Goal: Task Accomplishment & Management: Manage account settings

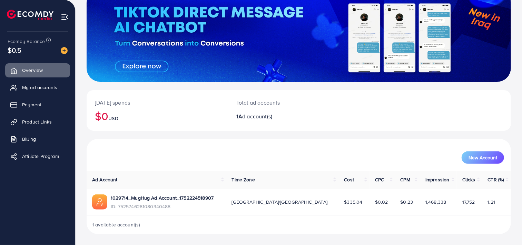
scroll to position [53, 0]
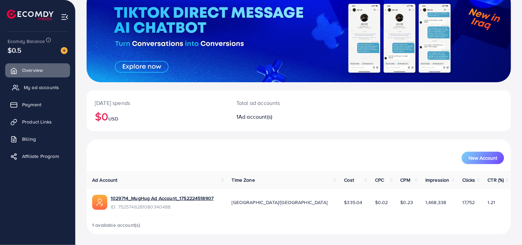
click at [27, 86] on span "My ad accounts" at bounding box center [41, 87] width 35 height 7
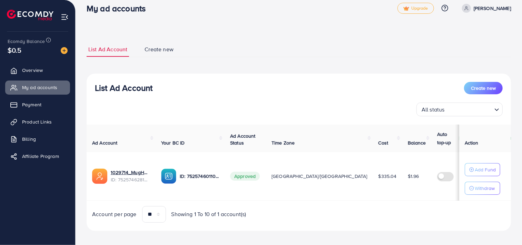
scroll to position [14, 0]
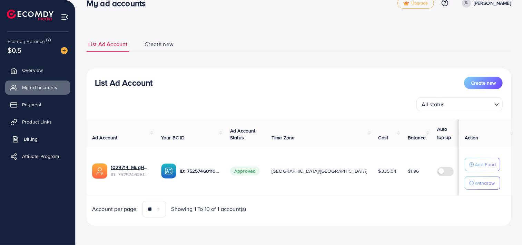
click at [35, 139] on span "Billing" at bounding box center [31, 139] width 14 height 7
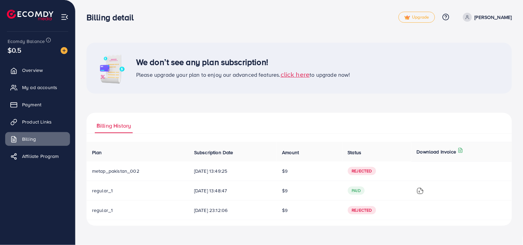
click at [301, 75] on span "click here" at bounding box center [295, 74] width 29 height 9
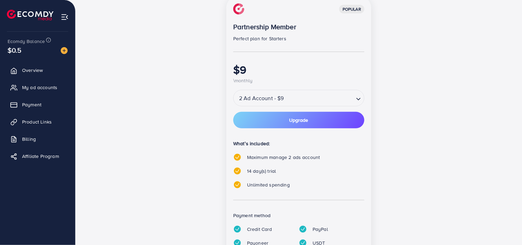
scroll to position [115, 0]
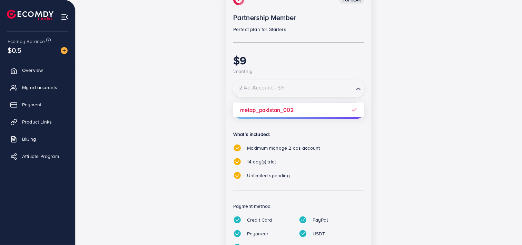
click at [333, 89] on input "Search for option" at bounding box center [293, 89] width 119 height 12
click at [324, 110] on div "popular Partnership Member Perfect plan for Starters $9 \monthly 2 Ad Account -…" at bounding box center [298, 125] width 145 height 277
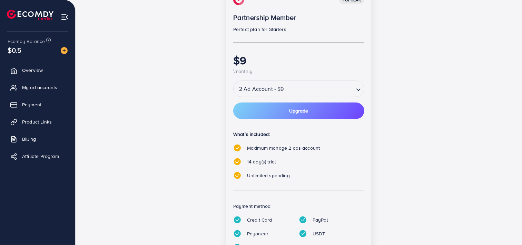
click at [450, 111] on div "popular Partnership Member Perfect plan for Starters $9 \monthly 2 Ad Account -…" at bounding box center [299, 129] width 414 height 285
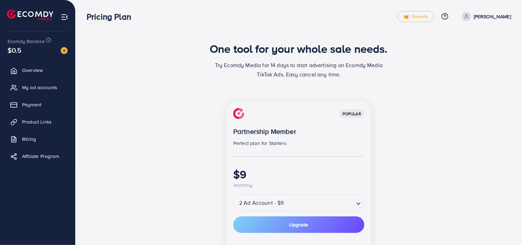
scroll to position [0, 0]
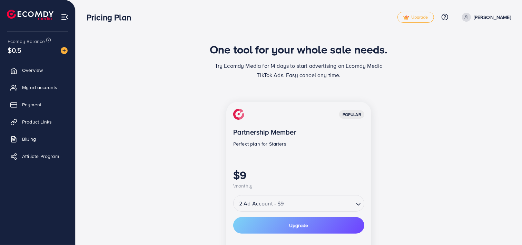
click at [471, 16] on span at bounding box center [466, 17] width 9 height 9
click at [428, 18] on span "Upgrade" at bounding box center [415, 17] width 25 height 5
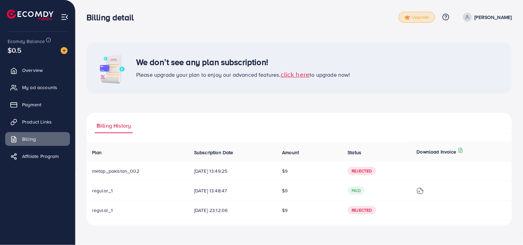
click at [412, 21] on link "Upgrade" at bounding box center [417, 17] width 37 height 11
click at [290, 76] on span "click here" at bounding box center [295, 74] width 29 height 9
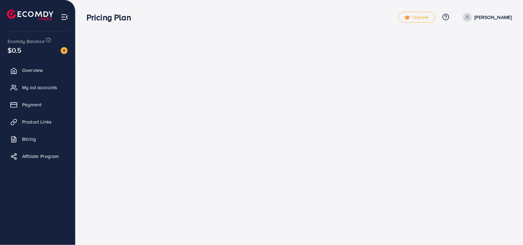
drag, startPoint x: 290, startPoint y: 76, endPoint x: 230, endPoint y: 94, distance: 62.6
click at [230, 94] on div "Pricing Plan Upgrade Help Center Contact Support Plans and Pricing Term and pol…" at bounding box center [261, 122] width 523 height 245
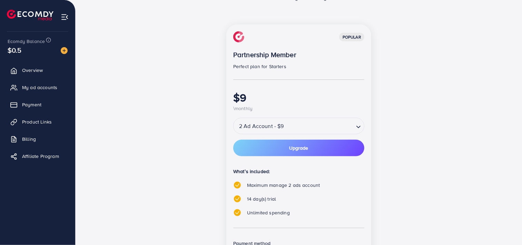
scroll to position [153, 0]
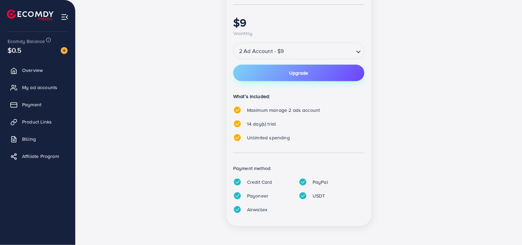
click at [292, 81] on button "Upgrade" at bounding box center [298, 73] width 131 height 17
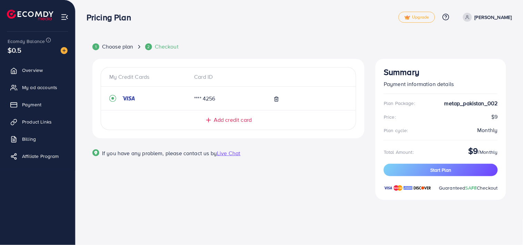
click at [275, 205] on div "My Credit Cards Card ID **** 4256 Add credit card Email Card Number Expired CVC…" at bounding box center [228, 133] width 283 height 149
click at [224, 199] on div "My Credit Cards Card ID **** 4256 Add credit card Email Card Number Expired CVC…" at bounding box center [228, 133] width 283 height 149
click at [40, 86] on span "My ad accounts" at bounding box center [41, 87] width 35 height 7
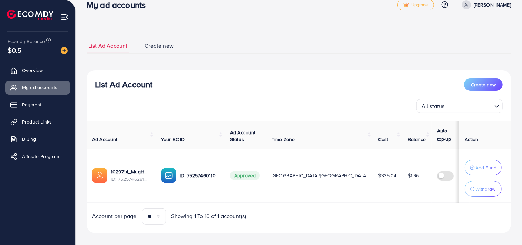
scroll to position [19, 0]
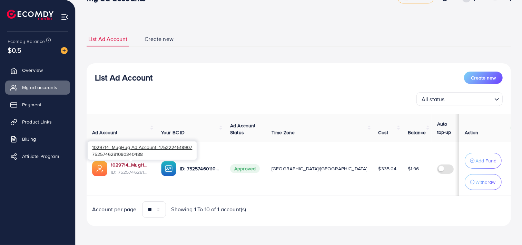
click at [129, 167] on link "1029714_MugHug Ad Account_1752224518907" at bounding box center [130, 165] width 39 height 7
click at [36, 123] on span "Product Links" at bounding box center [39, 122] width 30 height 7
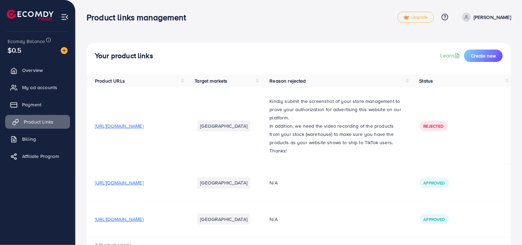
click at [49, 122] on span "Product Links" at bounding box center [39, 122] width 30 height 7
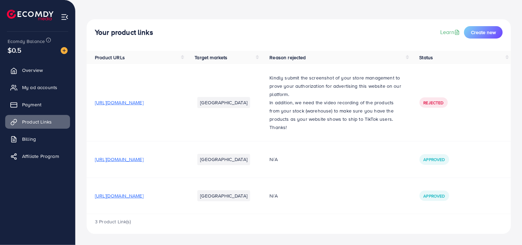
scroll to position [32, 0]
drag, startPoint x: 208, startPoint y: 160, endPoint x: 93, endPoint y: 156, distance: 114.9
click at [93, 156] on td "[URL][DOMAIN_NAME]" at bounding box center [137, 160] width 100 height 36
click at [95, 185] on td "[URL][DOMAIN_NAME]" at bounding box center [137, 196] width 100 height 36
click at [186, 197] on td "[URL][DOMAIN_NAME]" at bounding box center [137, 196] width 100 height 36
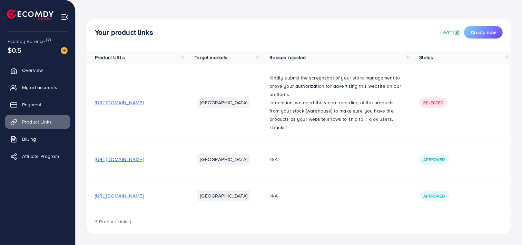
click at [143, 196] on span "[URL][DOMAIN_NAME]" at bounding box center [119, 196] width 49 height 7
click at [27, 90] on span "My ad accounts" at bounding box center [41, 87] width 35 height 7
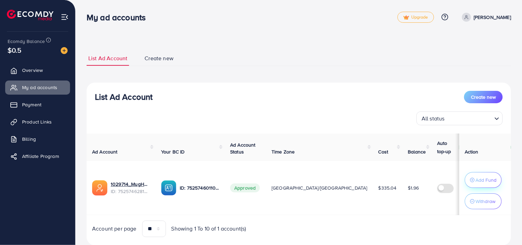
click at [484, 181] on p "Add Fund" at bounding box center [485, 180] width 21 height 8
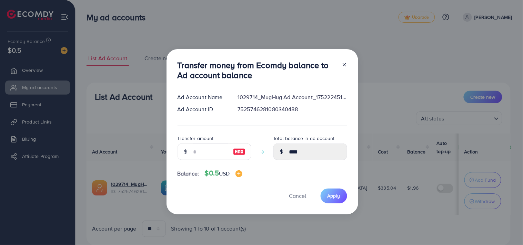
click at [344, 64] on line at bounding box center [344, 64] width 3 height 3
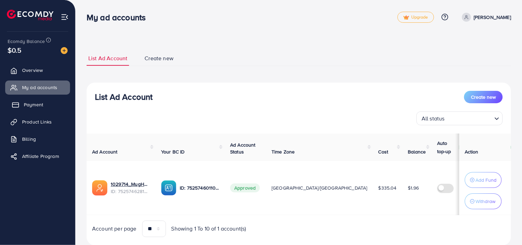
click at [23, 109] on link "Payment" at bounding box center [37, 105] width 65 height 14
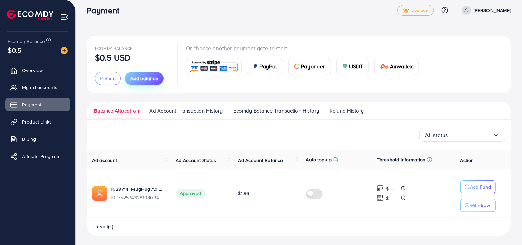
scroll to position [9, 0]
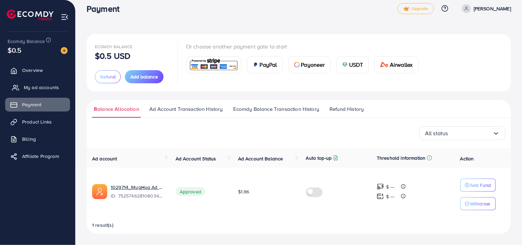
click at [39, 89] on span "My ad accounts" at bounding box center [41, 87] width 35 height 7
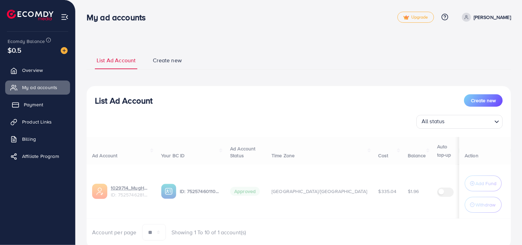
click at [33, 111] on link "Payment" at bounding box center [37, 105] width 65 height 14
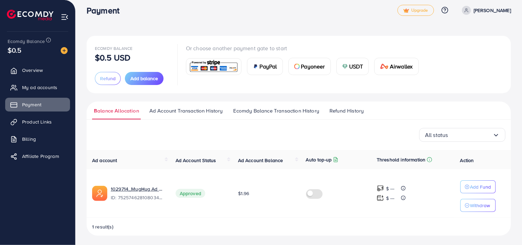
scroll to position [9, 0]
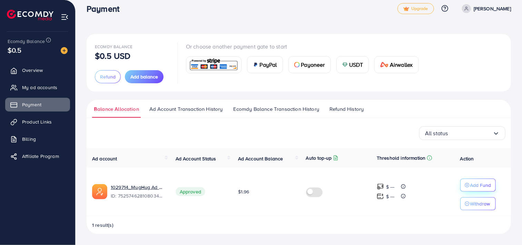
click at [479, 184] on p "Add Fund" at bounding box center [480, 185] width 21 height 8
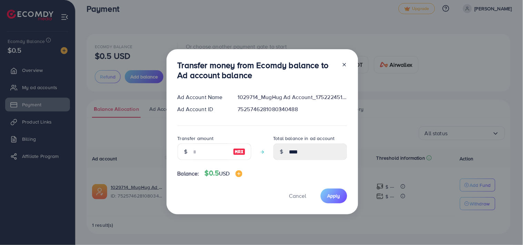
click at [344, 64] on icon at bounding box center [345, 65] width 6 height 6
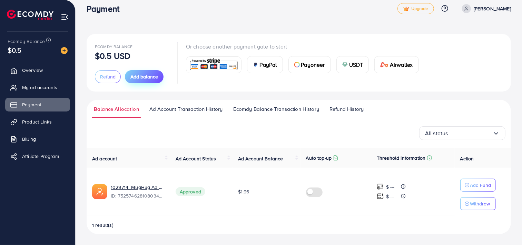
click at [152, 79] on span "Add balance" at bounding box center [144, 76] width 28 height 7
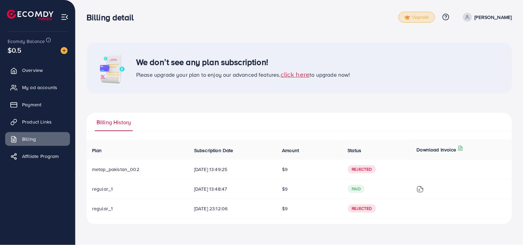
click at [421, 20] on link "Upgrade" at bounding box center [417, 17] width 37 height 11
click at [302, 77] on span "click here" at bounding box center [295, 74] width 29 height 9
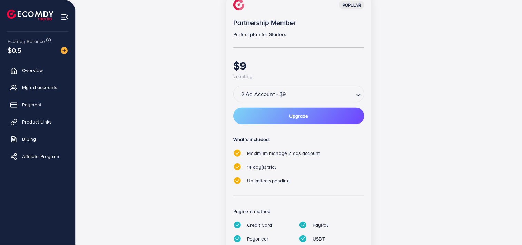
scroll to position [153, 0]
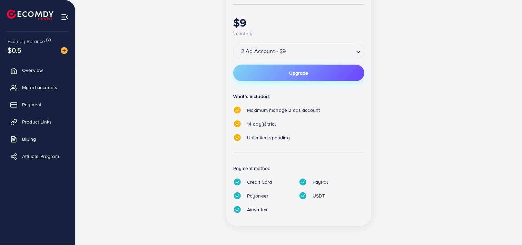
click at [304, 75] on span "Upgrade" at bounding box center [298, 73] width 19 height 5
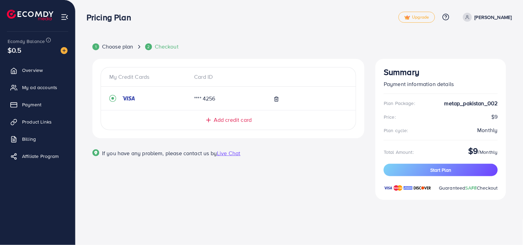
drag, startPoint x: 304, startPoint y: 75, endPoint x: 261, endPoint y: 52, distance: 48.6
click at [261, 52] on div "1 Choose plan 2 Checkout My Credit Cards Card ID **** 4256 Add credit card Emai…" at bounding box center [299, 126] width 414 height 166
click at [239, 118] on span "Add credit card" at bounding box center [233, 120] width 38 height 8
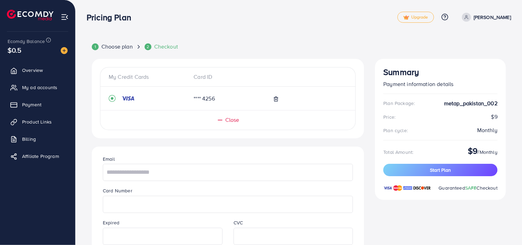
scroll to position [115, 0]
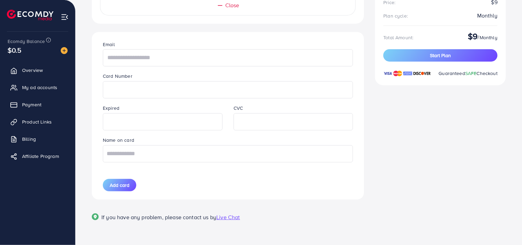
click at [147, 54] on input "text" at bounding box center [228, 57] width 250 height 17
click at [152, 58] on input "text" at bounding box center [228, 57] width 250 height 17
type input "**********"
click at [193, 144] on div "Name on card" at bounding box center [227, 149] width 261 height 26
click at [191, 149] on input "text" at bounding box center [228, 154] width 250 height 17
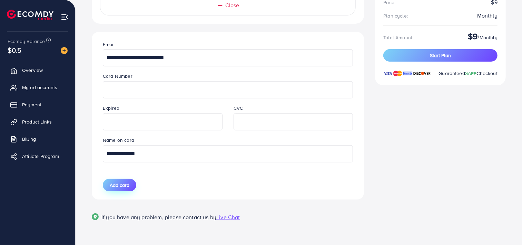
type input "**********"
click at [123, 187] on span "Add card" at bounding box center [120, 185] width 20 height 7
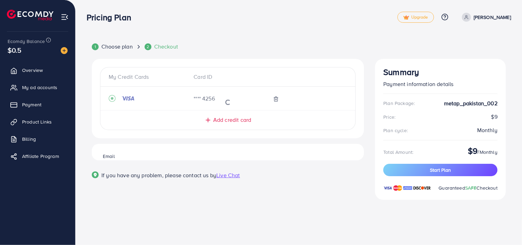
scroll to position [0, 0]
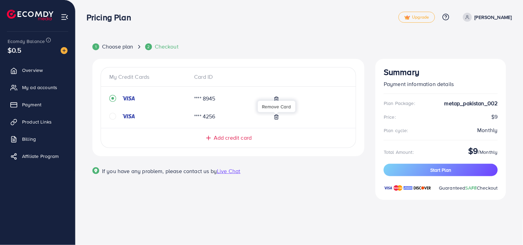
click at [279, 118] on icon at bounding box center [277, 117] width 6 height 6
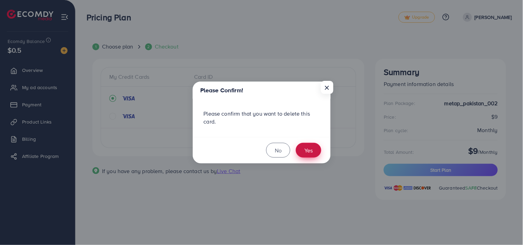
click at [311, 149] on button "Yes" at bounding box center [309, 150] width 26 height 15
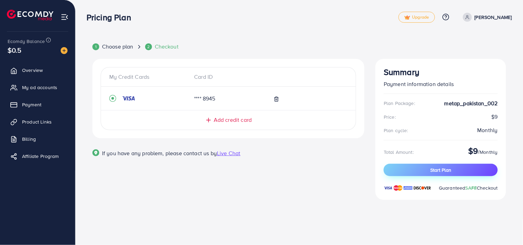
click at [468, 167] on button "Start Plan" at bounding box center [441, 170] width 114 height 12
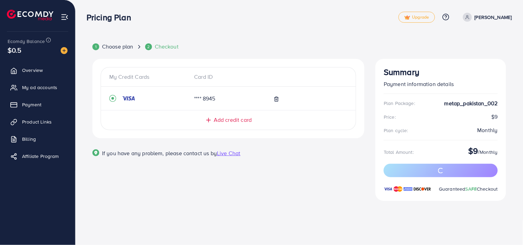
drag, startPoint x: 468, startPoint y: 167, endPoint x: 308, endPoint y: 169, distance: 159.3
drag, startPoint x: 308, startPoint y: 169, endPoint x: 305, endPoint y: 174, distance: 5.9
click at [306, 174] on div "My Credit Cards Card ID **** 8945 Add credit card Email Card Number Expired CVC…" at bounding box center [228, 134] width 283 height 150
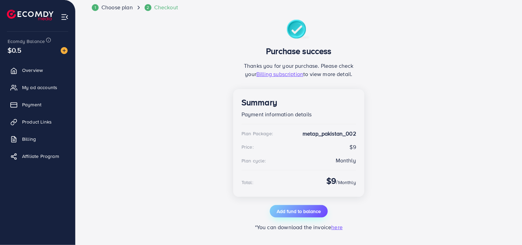
scroll to position [42, 0]
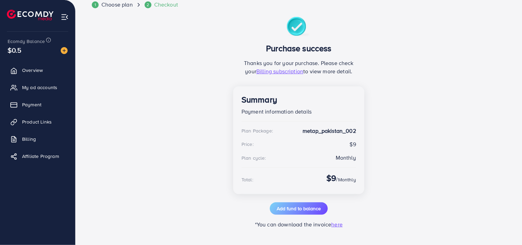
drag, startPoint x: 293, startPoint y: 210, endPoint x: 145, endPoint y: 92, distance: 189.2
click at [145, 92] on div "1 Choose plan 2 Checkout Purchase success Thanks you for your purchase. Please …" at bounding box center [299, 115] width 414 height 228
click at [301, 212] on span "Add fund to balance" at bounding box center [299, 208] width 44 height 7
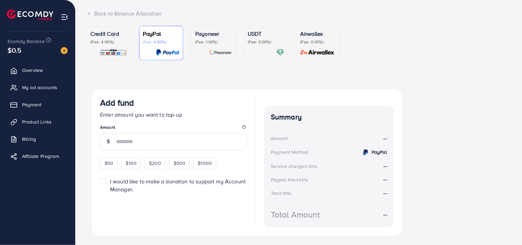
scroll to position [57, 0]
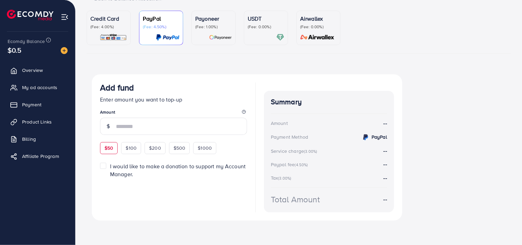
click at [108, 146] on span "$50" at bounding box center [108, 148] width 9 height 7
type input "**"
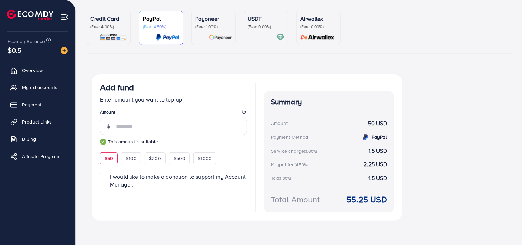
scroll to position [0, 0]
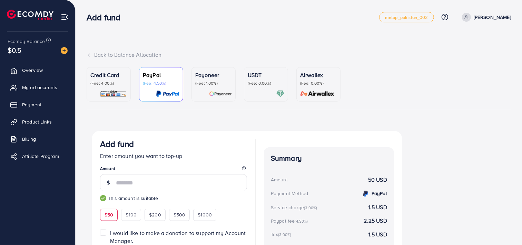
click at [118, 84] on p "(Fee: 4.00%)" at bounding box center [108, 84] width 37 height 6
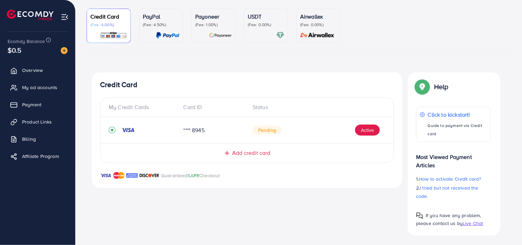
scroll to position [60, 0]
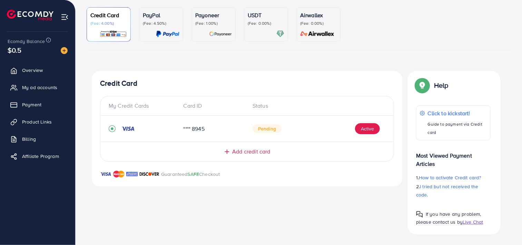
click at [143, 104] on div "My Credit Cards" at bounding box center [143, 106] width 69 height 8
click at [223, 202] on div "Credit Card My Credit Cards Card ID Status **** 8945 Pending Active Add credit …" at bounding box center [247, 152] width 310 height 163
click at [39, 72] on span "Overview" at bounding box center [34, 70] width 21 height 7
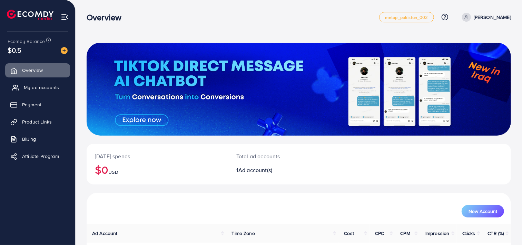
click at [39, 87] on span "My ad accounts" at bounding box center [41, 87] width 35 height 7
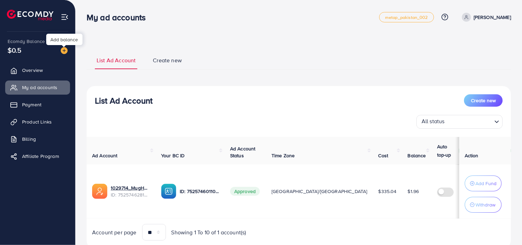
click at [62, 51] on img at bounding box center [64, 50] width 7 height 7
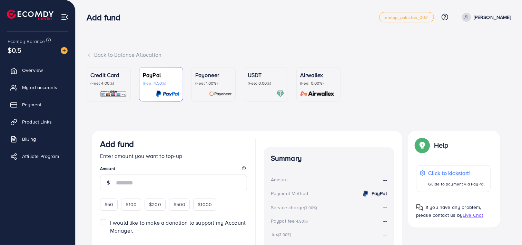
click at [115, 84] on p "(Fee: 4.00%)" at bounding box center [108, 84] width 37 height 6
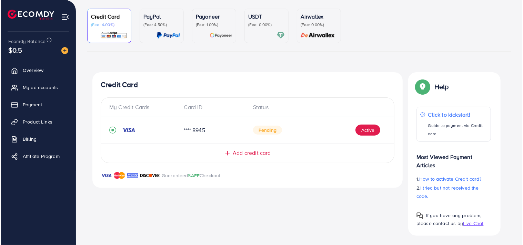
scroll to position [60, 0]
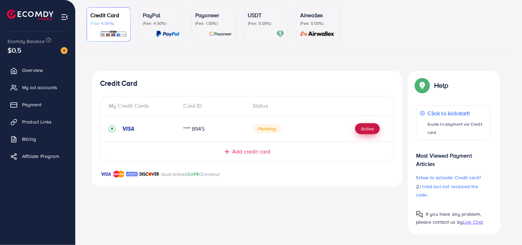
click at [365, 130] on button "Active" at bounding box center [367, 128] width 25 height 11
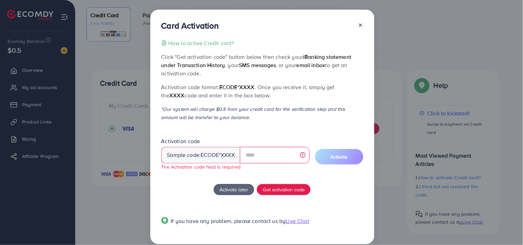
drag, startPoint x: 365, startPoint y: 130, endPoint x: 259, endPoint y: 135, distance: 106.3
click at [259, 135] on div "How to active Credit card? Click "Get activation code" button below then check …" at bounding box center [262, 136] width 202 height 195
drag, startPoint x: 224, startPoint y: 109, endPoint x: 321, endPoint y: 109, distance: 96.9
click at [321, 109] on p "*Our system will charge $0.5 from your credit card for the verification step an…" at bounding box center [262, 113] width 202 height 17
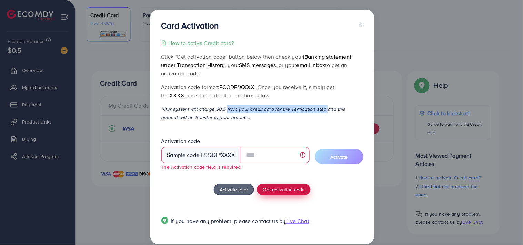
click at [295, 190] on span "Get activation code" at bounding box center [284, 189] width 42 height 7
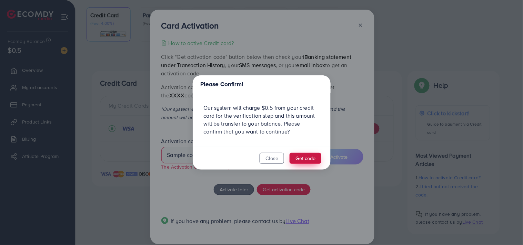
click at [306, 156] on button "Get code" at bounding box center [306, 158] width 32 height 11
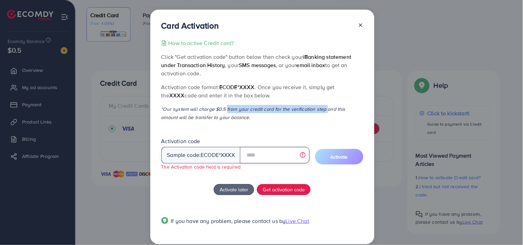
drag, startPoint x: 256, startPoint y: 153, endPoint x: 260, endPoint y: 153, distance: 3.8
click at [256, 153] on input "text" at bounding box center [274, 155] width 69 height 17
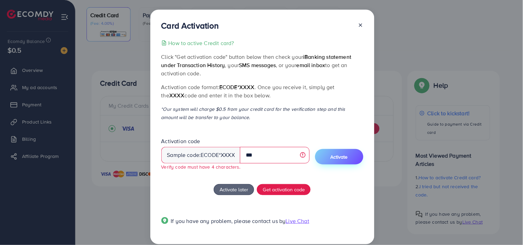
click at [354, 154] on button "Activate" at bounding box center [339, 157] width 48 height 16
click at [279, 157] on input "***" at bounding box center [274, 155] width 69 height 17
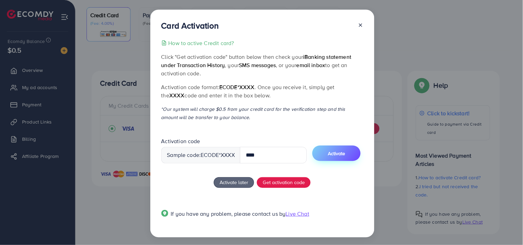
click at [349, 150] on button "Activate" at bounding box center [336, 154] width 48 height 16
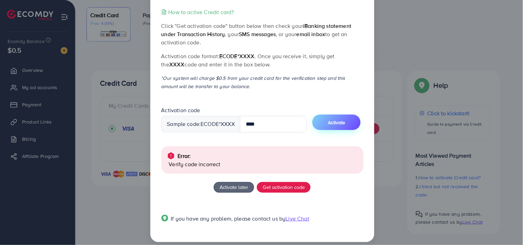
scroll to position [37, 0]
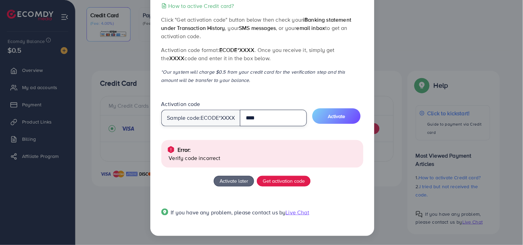
drag, startPoint x: 266, startPoint y: 122, endPoint x: 245, endPoint y: 119, distance: 21.7
click at [245, 119] on input "****" at bounding box center [273, 118] width 67 height 17
type input "****"
click at [341, 117] on span "Activate" at bounding box center [336, 116] width 17 height 7
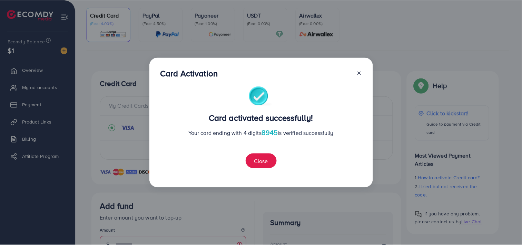
scroll to position [68, 0]
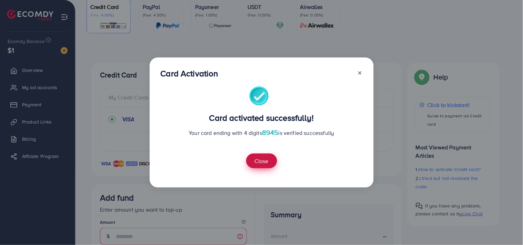
click at [269, 159] on button "Close" at bounding box center [261, 161] width 31 height 15
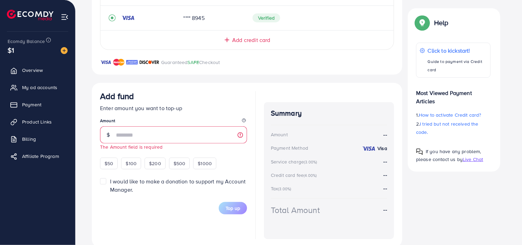
scroll to position [183, 0]
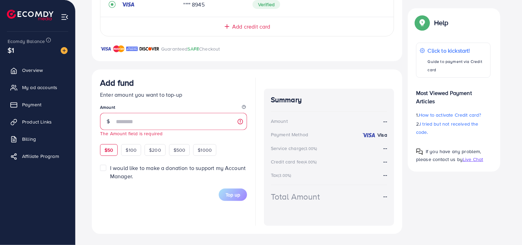
click at [112, 149] on span "$50" at bounding box center [108, 150] width 9 height 7
type input "**"
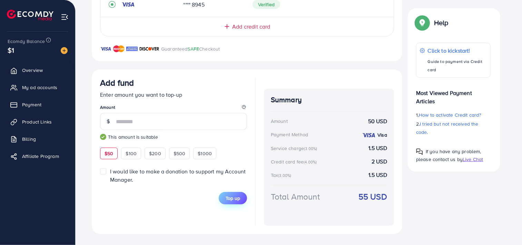
click at [230, 201] on span "Top up" at bounding box center [232, 198] width 14 height 7
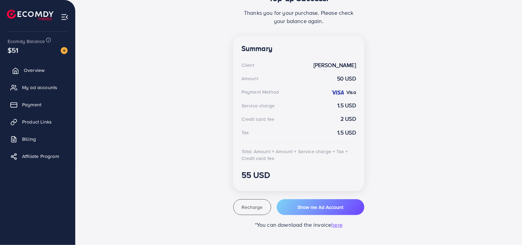
click at [45, 73] on link "Overview" at bounding box center [37, 70] width 65 height 14
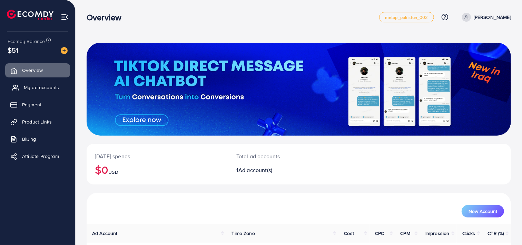
click at [45, 88] on span "My ad accounts" at bounding box center [41, 87] width 35 height 7
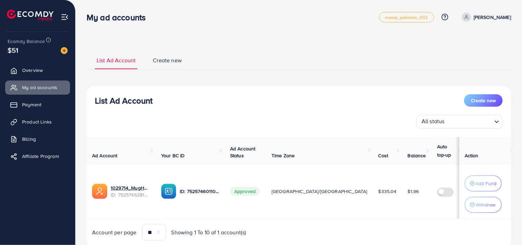
click at [481, 184] on p "Add Fund" at bounding box center [485, 184] width 21 height 8
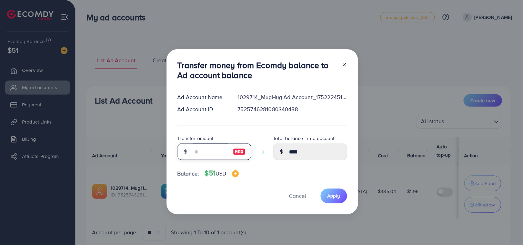
click at [218, 154] on input "number" at bounding box center [210, 152] width 34 height 17
type input "*"
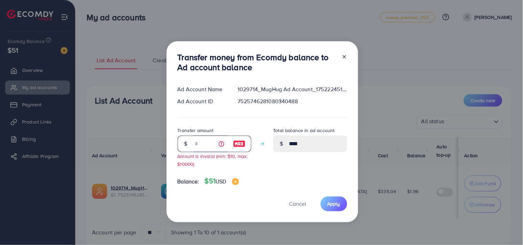
type input "****"
type input "**"
type input "*****"
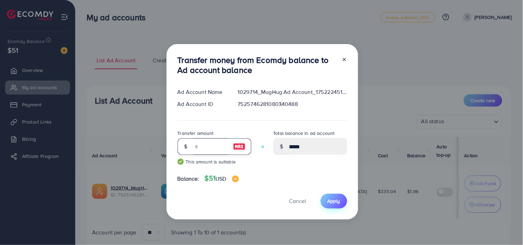
type input "**"
click at [338, 203] on span "Apply" at bounding box center [334, 201] width 13 height 7
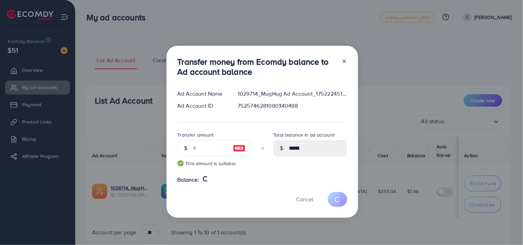
type input "****"
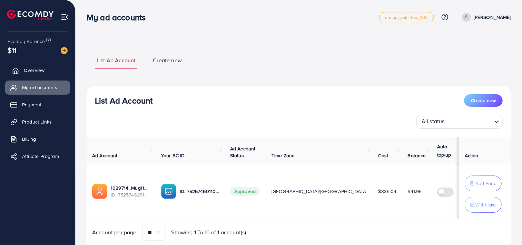
click at [26, 73] on span "Overview" at bounding box center [34, 70] width 21 height 7
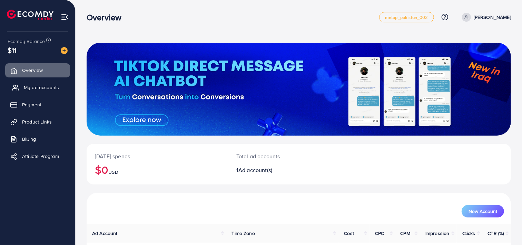
click at [29, 86] on span "My ad accounts" at bounding box center [41, 87] width 35 height 7
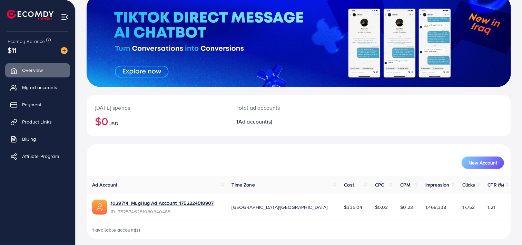
scroll to position [53, 0]
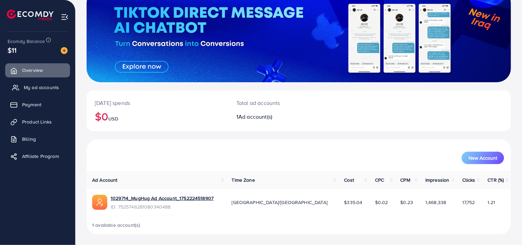
click at [47, 88] on span "My ad accounts" at bounding box center [41, 87] width 35 height 7
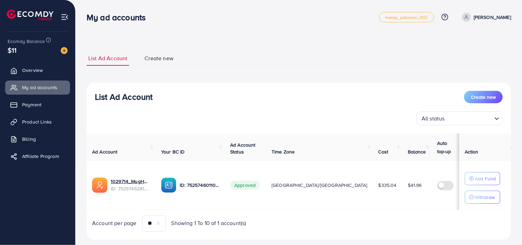
scroll to position [14, 0]
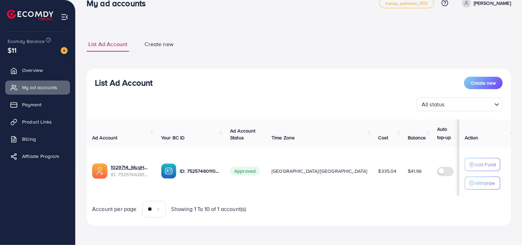
drag, startPoint x: 343, startPoint y: 170, endPoint x: 359, endPoint y: 170, distance: 15.5
click at [402, 170] on td "$41.96" at bounding box center [416, 171] width 29 height 49
drag, startPoint x: 9, startPoint y: 50, endPoint x: 14, endPoint y: 51, distance: 5.2
click at [14, 51] on span "$11" at bounding box center [12, 50] width 9 height 10
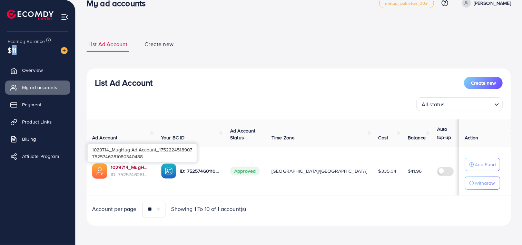
click at [139, 168] on link "1029714_MugHug Ad Account_1752224518907" at bounding box center [130, 167] width 39 height 7
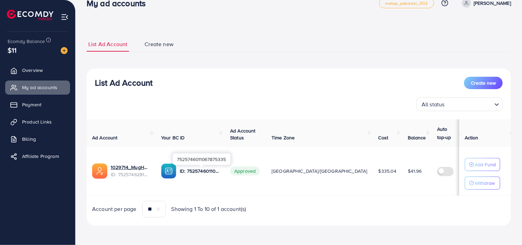
click at [197, 173] on p "ID: 7525746011067875335" at bounding box center [199, 171] width 39 height 8
drag, startPoint x: 43, startPoint y: 73, endPoint x: 40, endPoint y: 72, distance: 3.9
click at [40, 72] on span "Overview" at bounding box center [34, 70] width 21 height 7
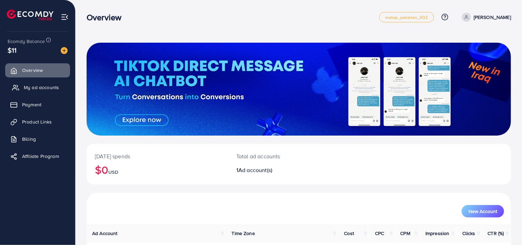
click at [38, 83] on link "My ad accounts" at bounding box center [37, 88] width 65 height 14
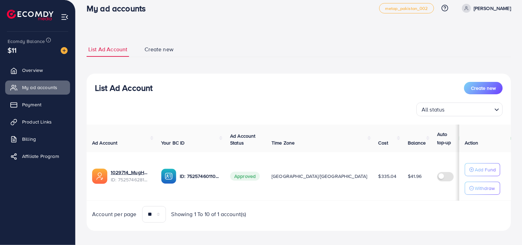
scroll to position [14, 0]
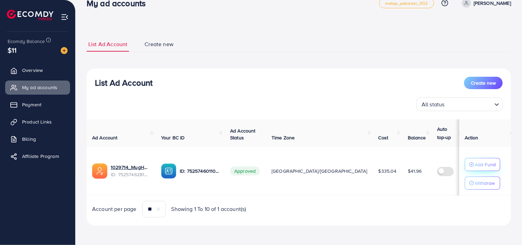
click at [471, 163] on circle "button" at bounding box center [471, 165] width 4 height 4
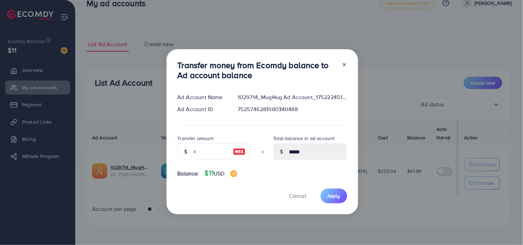
click at [347, 64] on div "Transfer money from Ecomdy balance to Ad account balance Ad Account Name 102971…" at bounding box center [263, 132] width 192 height 166
click at [346, 66] on icon at bounding box center [345, 65] width 6 height 6
